Goal: Find specific page/section: Find specific page/section

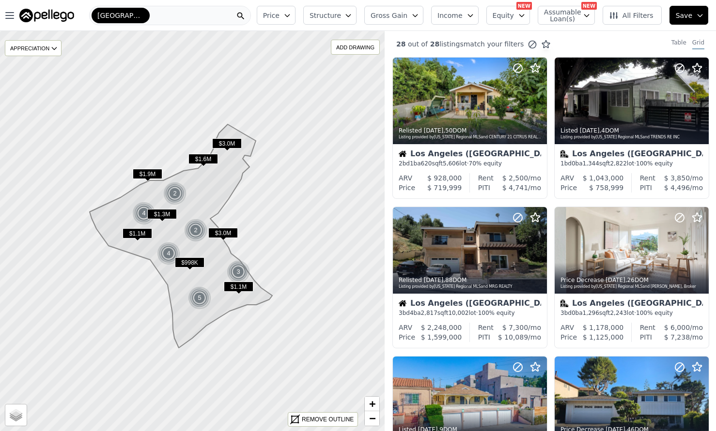
click at [135, 16] on span "[GEOGRAPHIC_DATA] ([GEOGRAPHIC_DATA])" at bounding box center [120, 16] width 46 height 10
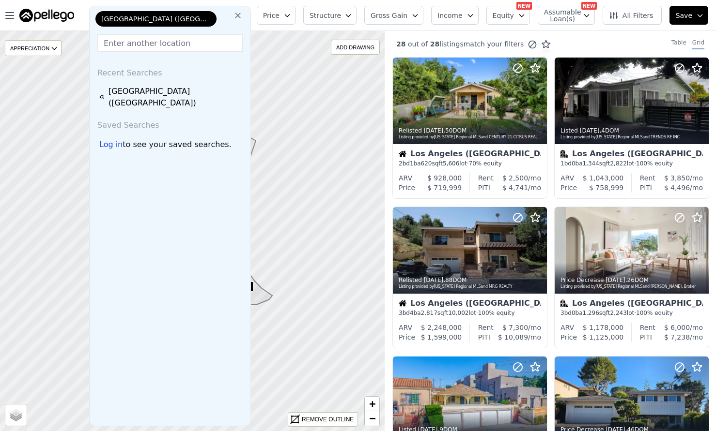
type input "y"
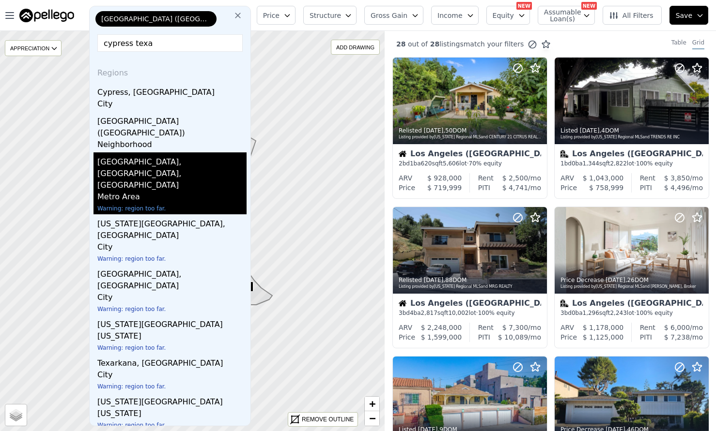
type input "cypress tex"
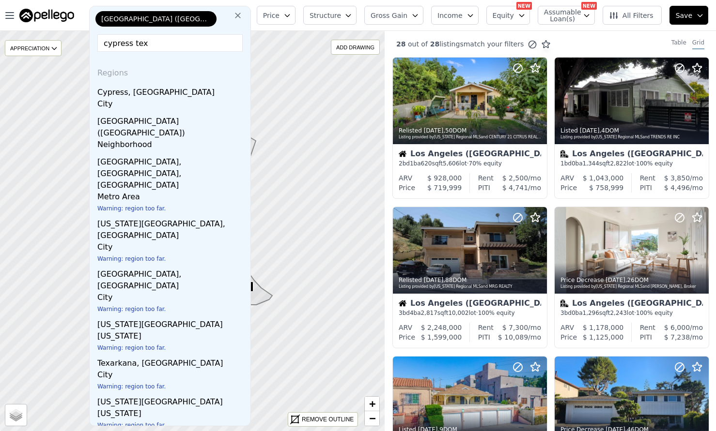
drag, startPoint x: 148, startPoint y: 44, endPoint x: 94, endPoint y: 42, distance: 53.8
click at [94, 42] on div "[GEOGRAPHIC_DATA] ([GEOGRAPHIC_DATA]) cypress tex Regions [GEOGRAPHIC_DATA], [G…" at bounding box center [170, 216] width 162 height 421
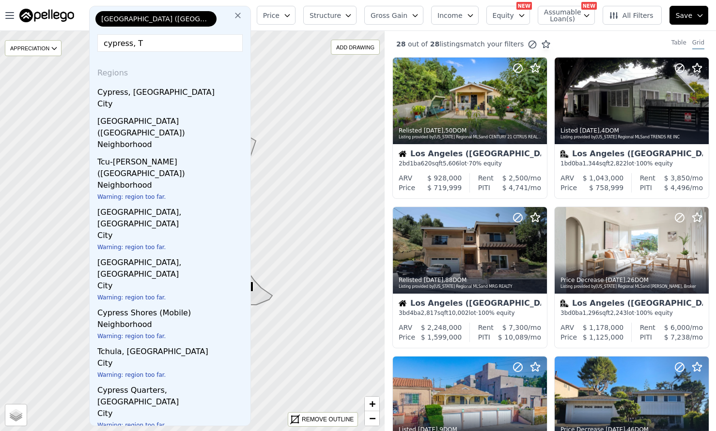
type input "cypress, [GEOGRAPHIC_DATA]"
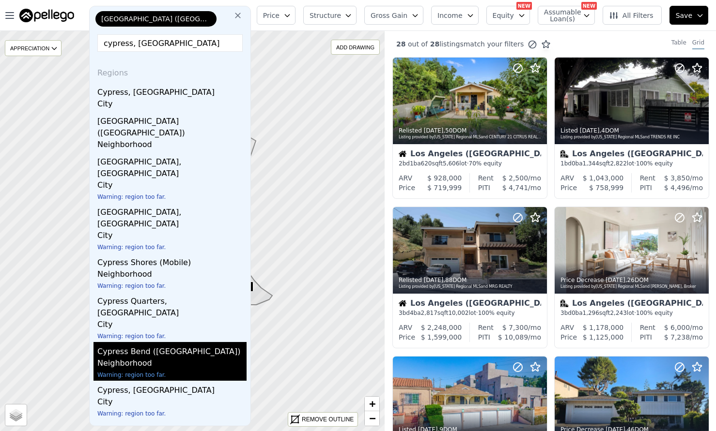
scroll to position [25, 0]
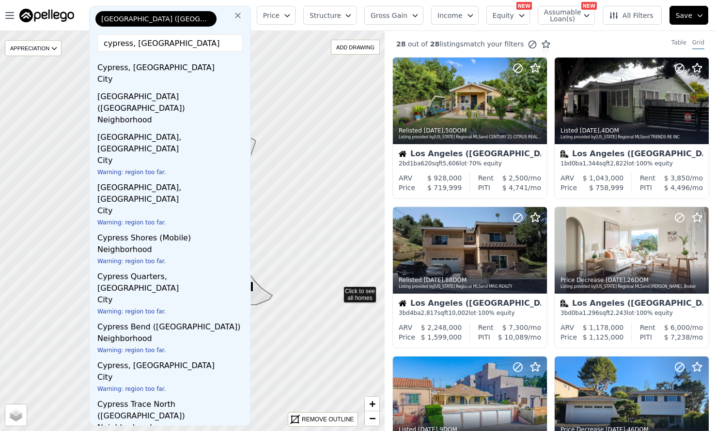
click at [342, 289] on icon at bounding box center [192, 230] width 464 height 483
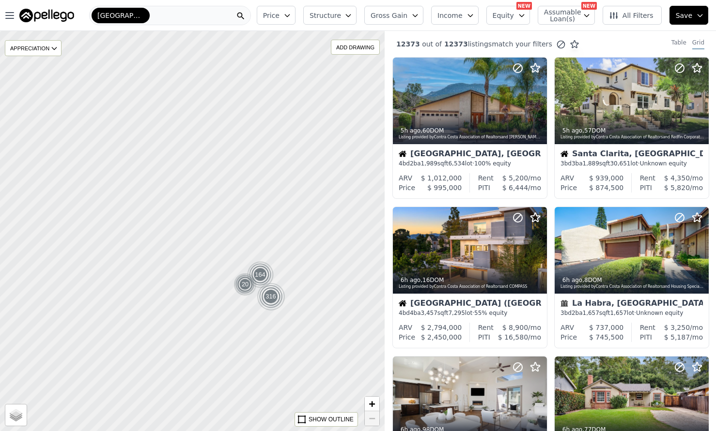
drag, startPoint x: 272, startPoint y: 338, endPoint x: 82, endPoint y: 273, distance: 200.7
click at [82, 273] on div at bounding box center [192, 231] width 461 height 480
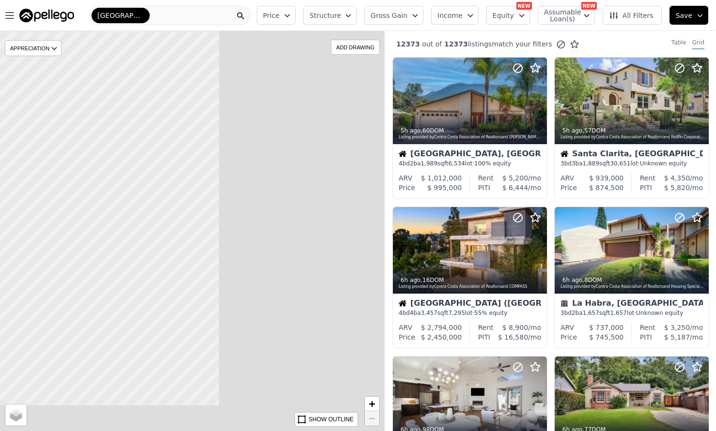
drag, startPoint x: 230, startPoint y: 285, endPoint x: 56, endPoint y: 253, distance: 176.8
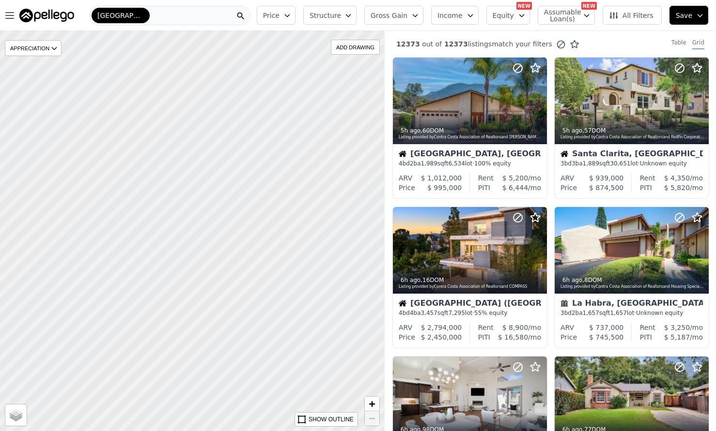
drag, startPoint x: 275, startPoint y: 280, endPoint x: 171, endPoint y: 270, distance: 104.1
click at [126, 254] on div at bounding box center [172, 229] width 461 height 480
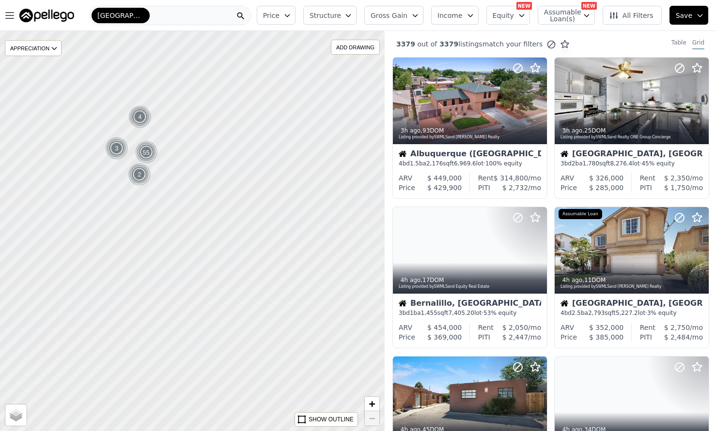
drag, startPoint x: 215, startPoint y: 277, endPoint x: 88, endPoint y: 238, distance: 133.2
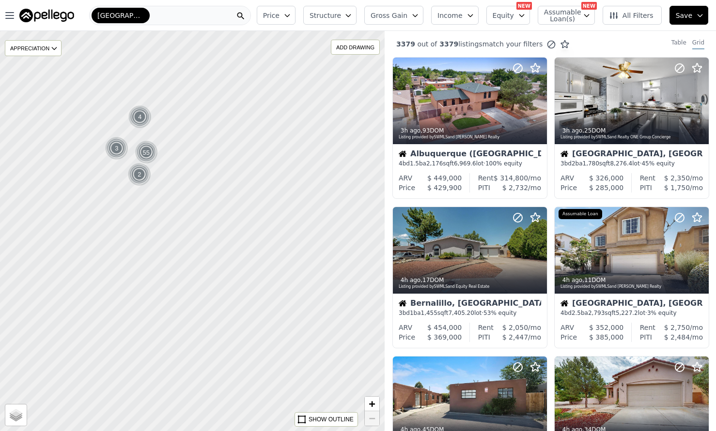
click at [88, 238] on div at bounding box center [171, 225] width 461 height 480
drag, startPoint x: 154, startPoint y: 167, endPoint x: 189, endPoint y: 291, distance: 128.6
click at [189, 291] on div at bounding box center [192, 231] width 461 height 480
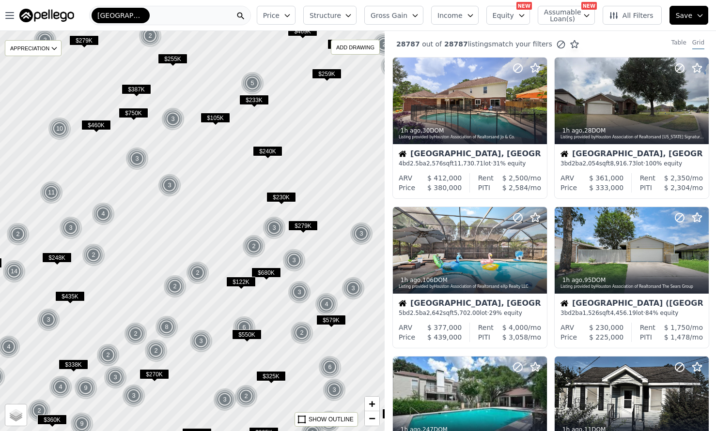
drag, startPoint x: 139, startPoint y: 143, endPoint x: 137, endPoint y: 352, distance: 208.7
click at [134, 352] on div at bounding box center [192, 237] width 461 height 480
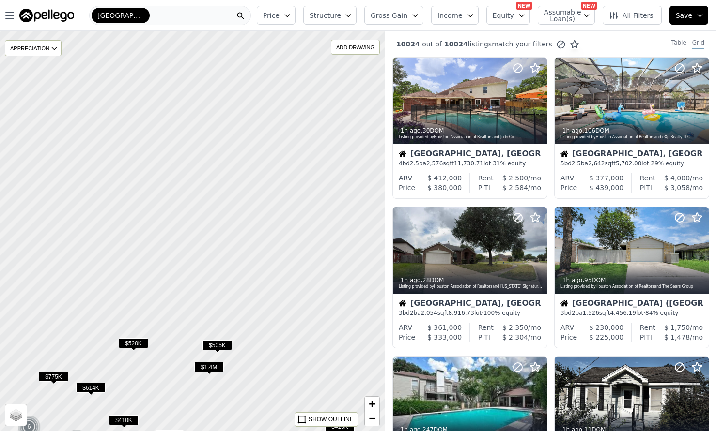
drag, startPoint x: 112, startPoint y: 158, endPoint x: 147, endPoint y: 304, distance: 150.3
click at [137, 334] on div at bounding box center [192, 231] width 461 height 480
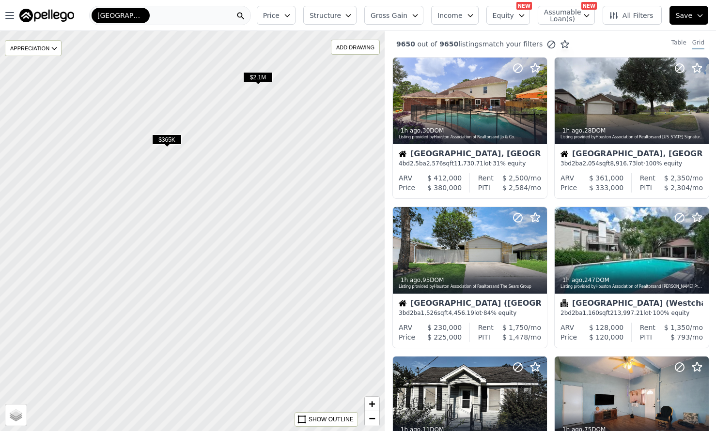
drag, startPoint x: 244, startPoint y: 193, endPoint x: 184, endPoint y: 211, distance: 62.5
click at [186, 210] on div at bounding box center [192, 231] width 461 height 480
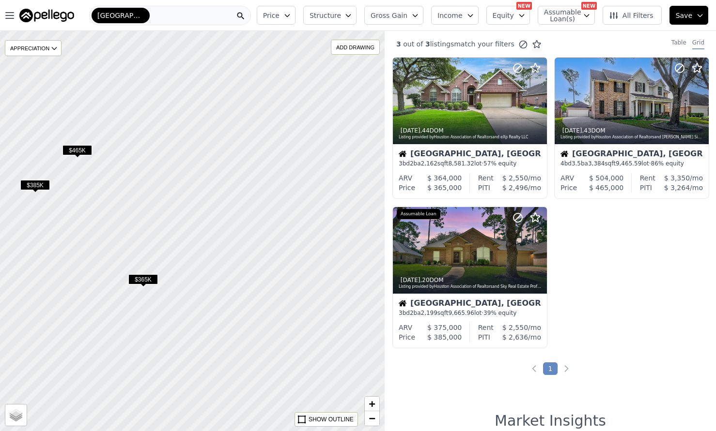
drag, startPoint x: 190, startPoint y: 164, endPoint x: 172, endPoint y: 239, distance: 76.8
click at [172, 239] on div at bounding box center [192, 231] width 461 height 480
drag, startPoint x: 291, startPoint y: 249, endPoint x: 208, endPoint y: 98, distance: 172.7
click at [214, 102] on div at bounding box center [188, 225] width 461 height 480
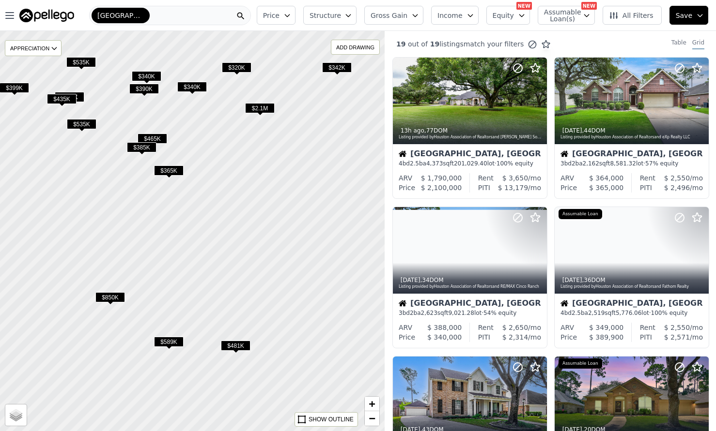
drag, startPoint x: 229, startPoint y: 278, endPoint x: 215, endPoint y: 251, distance: 29.9
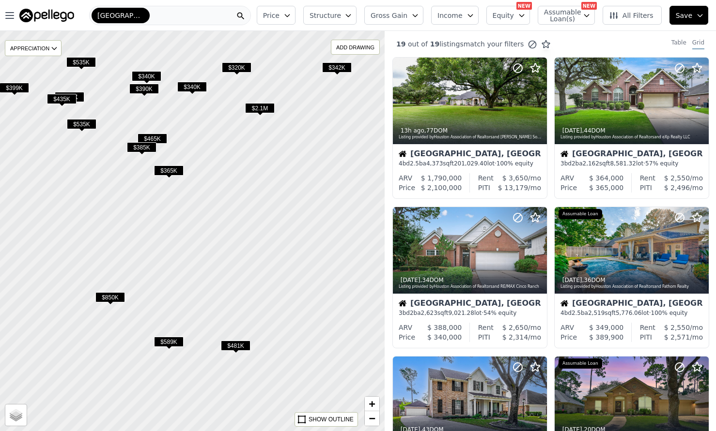
click at [221, 247] on div at bounding box center [191, 227] width 461 height 480
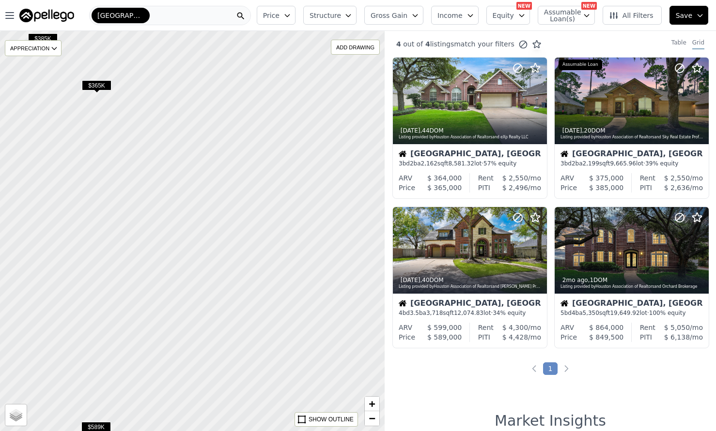
drag, startPoint x: 247, startPoint y: 266, endPoint x: 215, endPoint y: 274, distance: 33.4
click at [215, 274] on div at bounding box center [192, 231] width 461 height 480
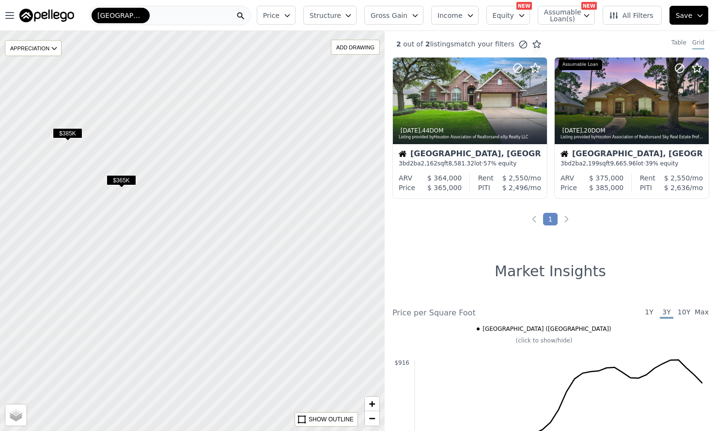
drag, startPoint x: 202, startPoint y: 199, endPoint x: 226, endPoint y: 293, distance: 97.5
click at [226, 293] on div at bounding box center [192, 231] width 461 height 480
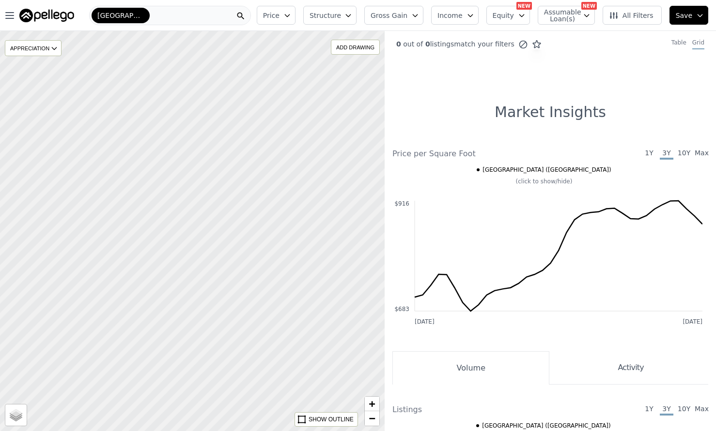
drag, startPoint x: 194, startPoint y: 222, endPoint x: 299, endPoint y: 242, distance: 106.8
click at [299, 242] on div at bounding box center [192, 231] width 461 height 480
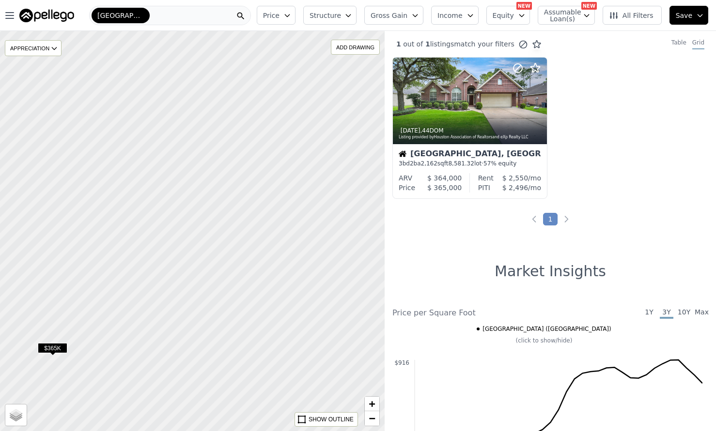
drag, startPoint x: 241, startPoint y: 96, endPoint x: 262, endPoint y: 309, distance: 214.2
click at [262, 309] on div at bounding box center [192, 231] width 461 height 480
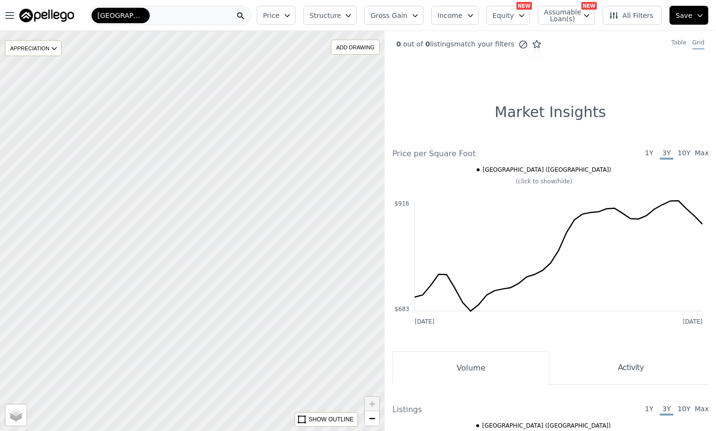
drag, startPoint x: 252, startPoint y: 321, endPoint x: 310, endPoint y: 234, distance: 104.7
click at [310, 234] on div at bounding box center [194, 236] width 461 height 480
drag, startPoint x: 106, startPoint y: 259, endPoint x: 123, endPoint y: 264, distance: 18.7
click at [123, 264] on div at bounding box center [192, 231] width 461 height 480
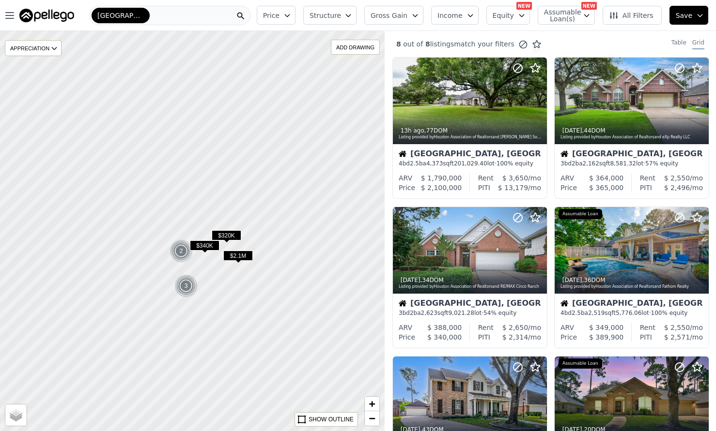
drag, startPoint x: 233, startPoint y: 315, endPoint x: 216, endPoint y: 236, distance: 80.8
click at [219, 216] on div at bounding box center [192, 231] width 461 height 480
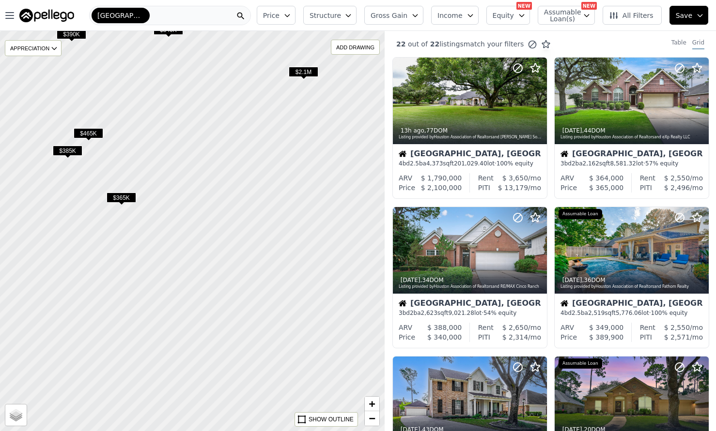
drag, startPoint x: 262, startPoint y: 317, endPoint x: 244, endPoint y: 258, distance: 61.3
click at [244, 261] on div at bounding box center [192, 231] width 461 height 480
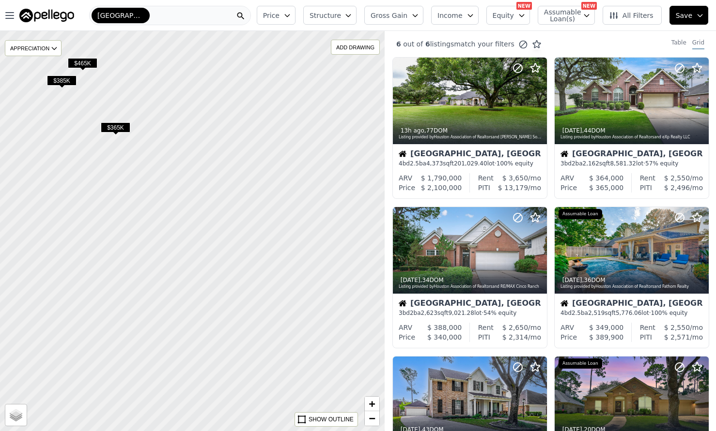
drag, startPoint x: 243, startPoint y: 271, endPoint x: 237, endPoint y: 201, distance: 70.4
click at [237, 201] on div at bounding box center [191, 230] width 461 height 480
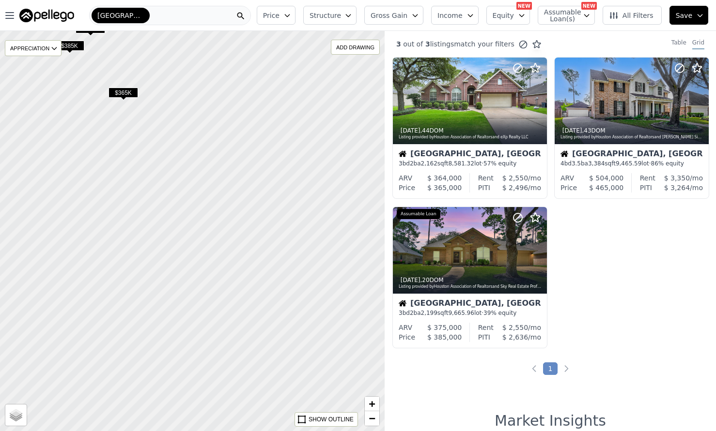
drag, startPoint x: 207, startPoint y: 328, endPoint x: 202, endPoint y: 306, distance: 22.9
click at [219, 298] on div at bounding box center [196, 222] width 461 height 480
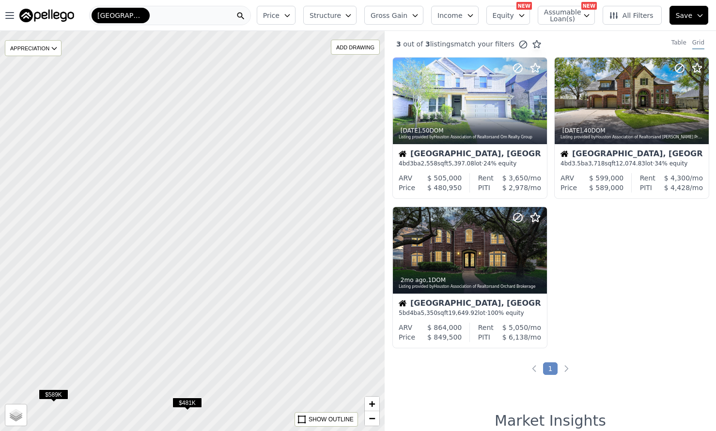
drag, startPoint x: 164, startPoint y: 212, endPoint x: 76, endPoint y: 250, distance: 96.5
click at [76, 251] on div at bounding box center [191, 231] width 461 height 480
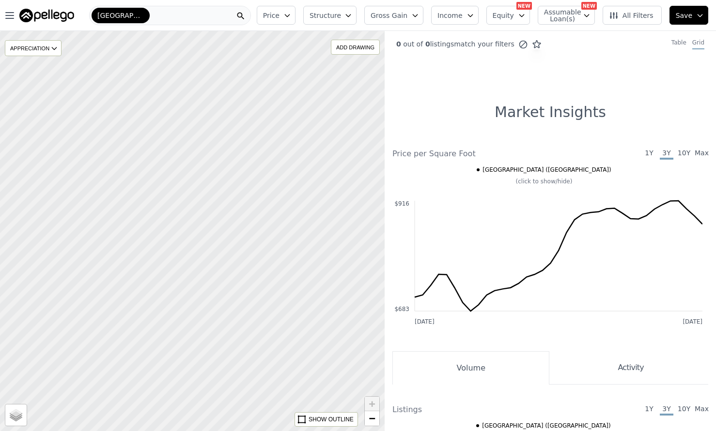
drag, startPoint x: 157, startPoint y: 244, endPoint x: 271, endPoint y: 394, distance: 188.4
click at [269, 394] on div at bounding box center [192, 231] width 461 height 480
drag, startPoint x: 293, startPoint y: 336, endPoint x: 180, endPoint y: 350, distance: 114.2
click at [180, 350] on div at bounding box center [192, 231] width 461 height 480
